Goal: Task Accomplishment & Management: Manage account settings

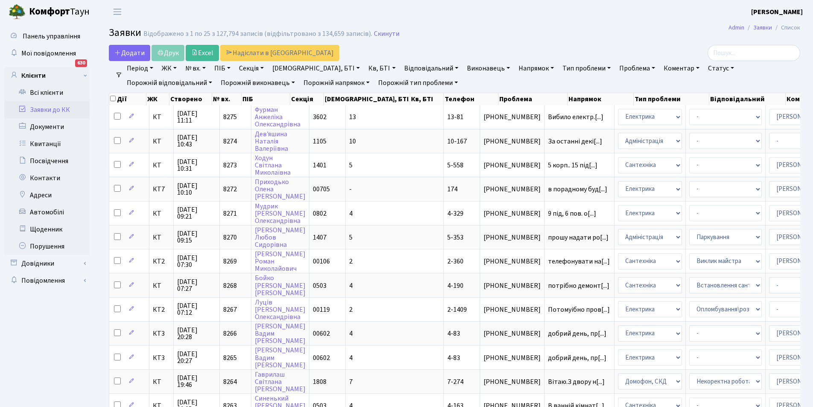
select select "25"
click at [56, 106] on link "Заявки до КК" at bounding box center [46, 109] width 85 height 17
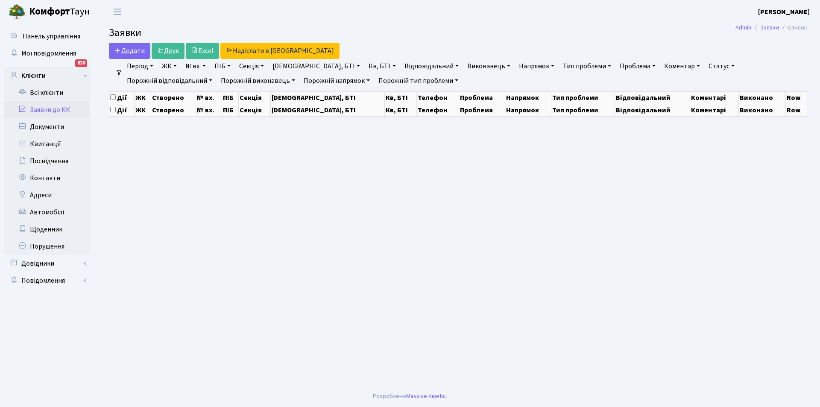
select select "25"
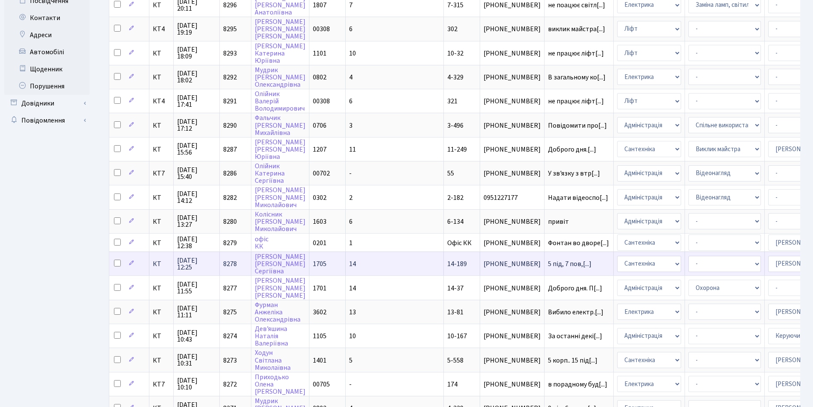
scroll to position [213, 0]
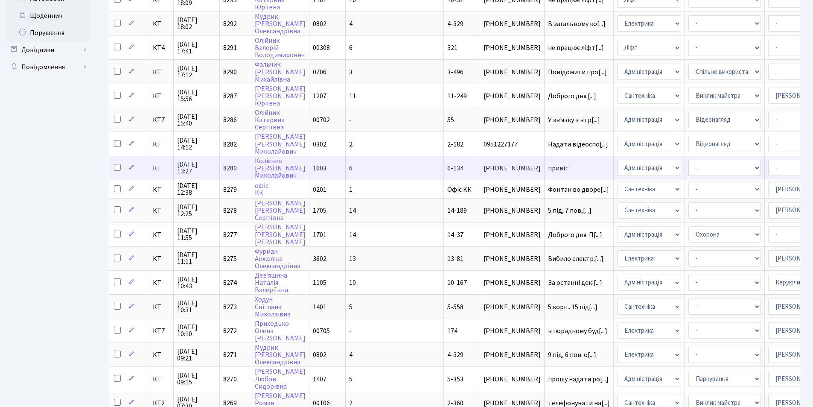
click at [548, 167] on span "привіт" at bounding box center [579, 168] width 62 height 7
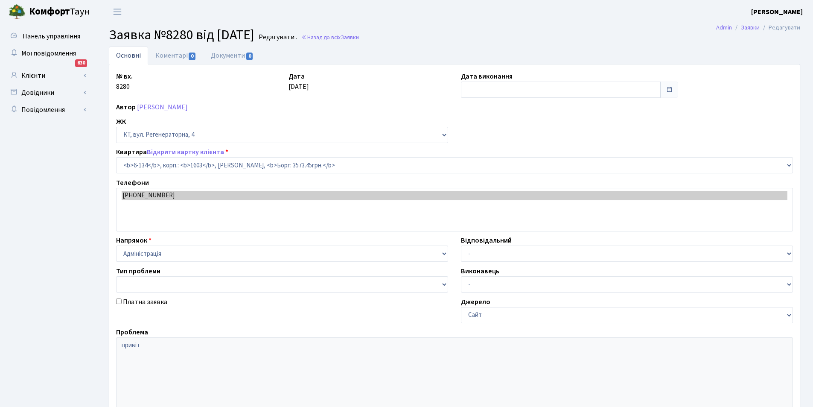
select select "5270"
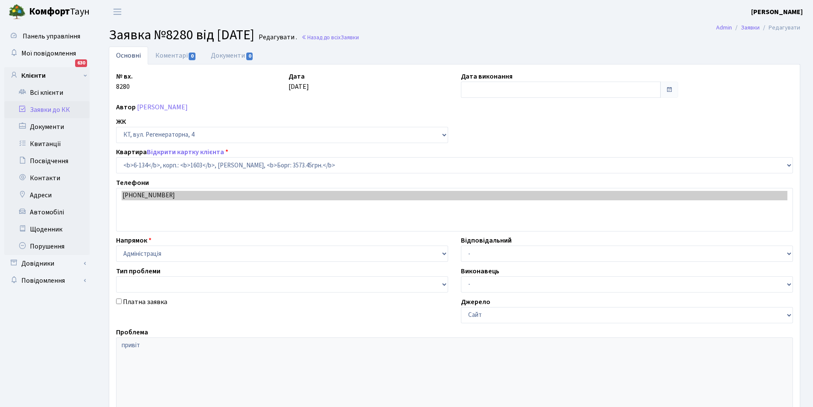
type input "[DATE]"
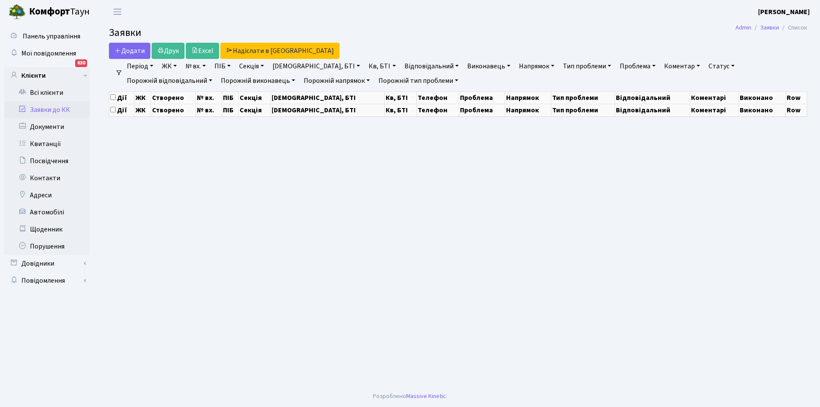
select select "25"
